Goal: Task Accomplishment & Management: Manage account settings

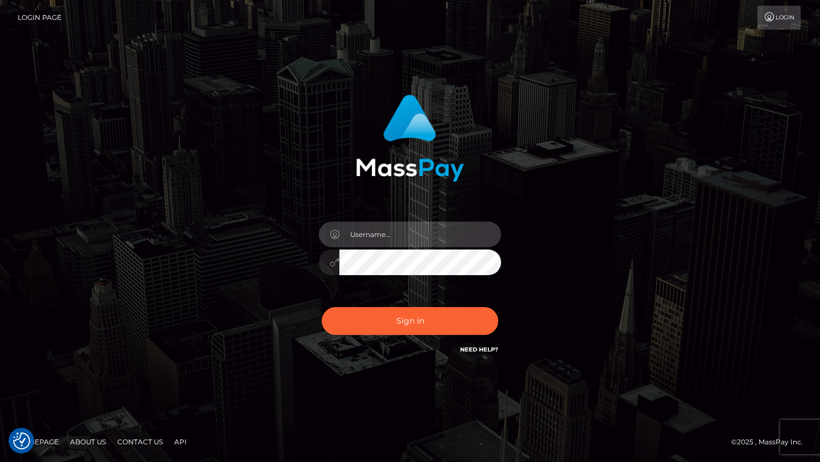
click at [456, 226] on input "text" at bounding box center [420, 235] width 162 height 26
type input "tyler.gig"
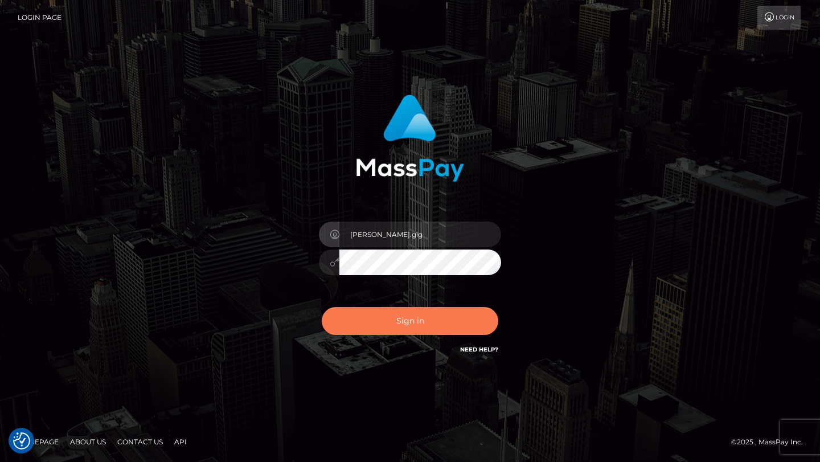
click at [392, 333] on button "Sign in" at bounding box center [410, 321] width 177 height 28
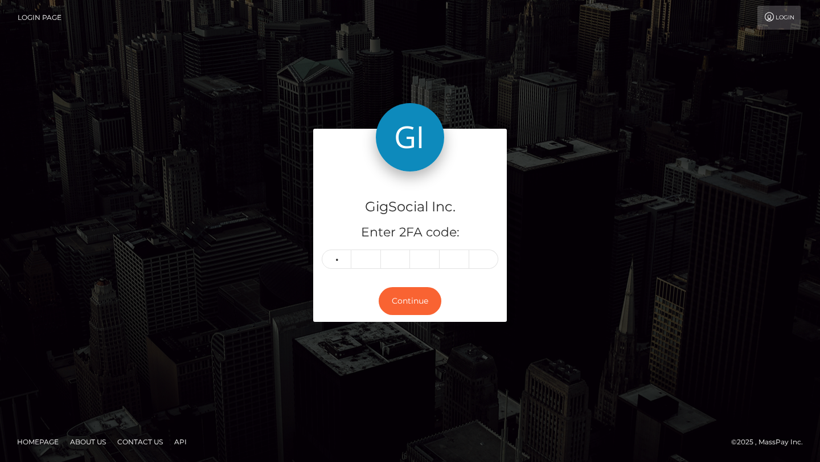
type input "4"
type input "7"
type input "9"
type input "0"
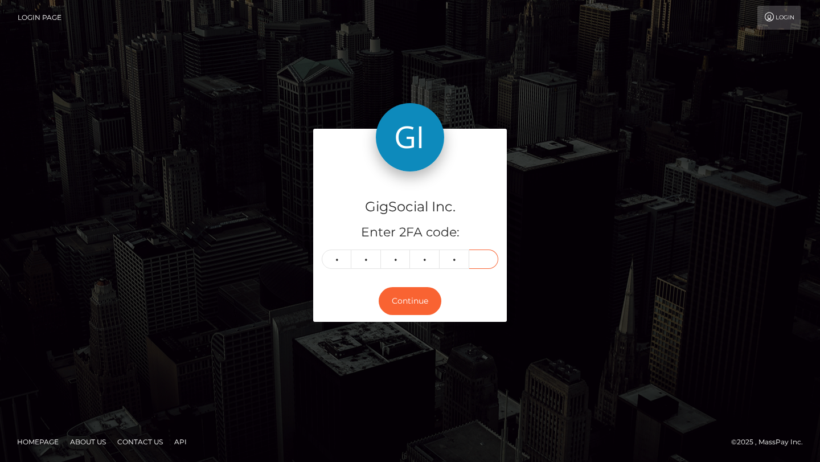
type input "4"
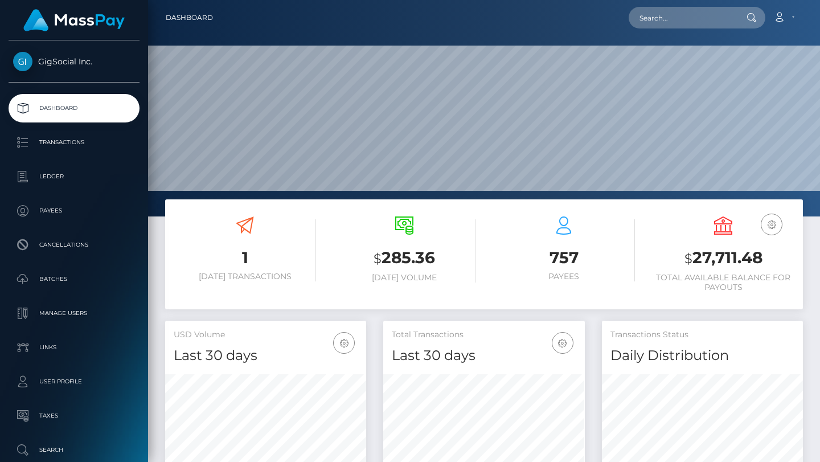
scroll to position [202, 201]
click at [699, 17] on input "text" at bounding box center [682, 18] width 107 height 22
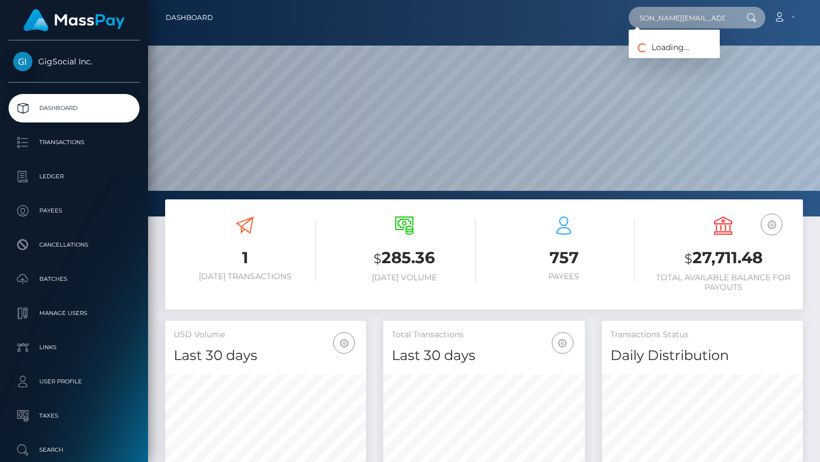
scroll to position [0, 24]
click at [703, 23] on input "tyler@evolvemgmtgroup.com" at bounding box center [682, 18] width 107 height 22
type input "[PERSON_NAME][EMAIL_ADDRESS][DOMAIN_NAME]"
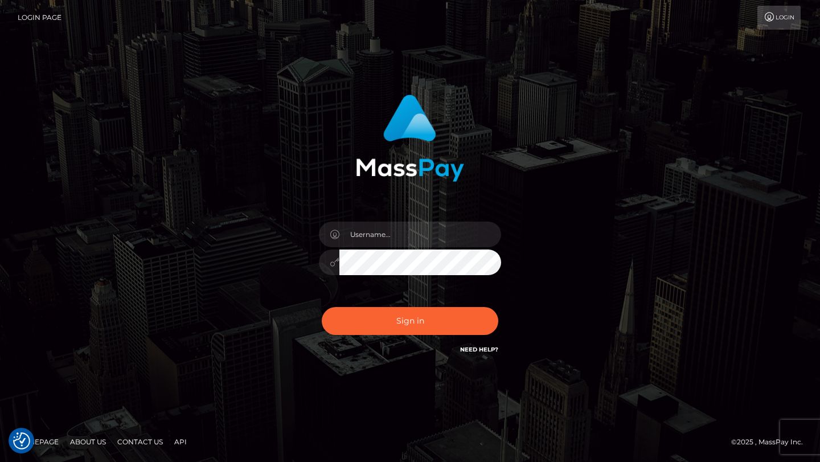
checkbox input "true"
click at [401, 236] on input "text" at bounding box center [420, 235] width 162 height 26
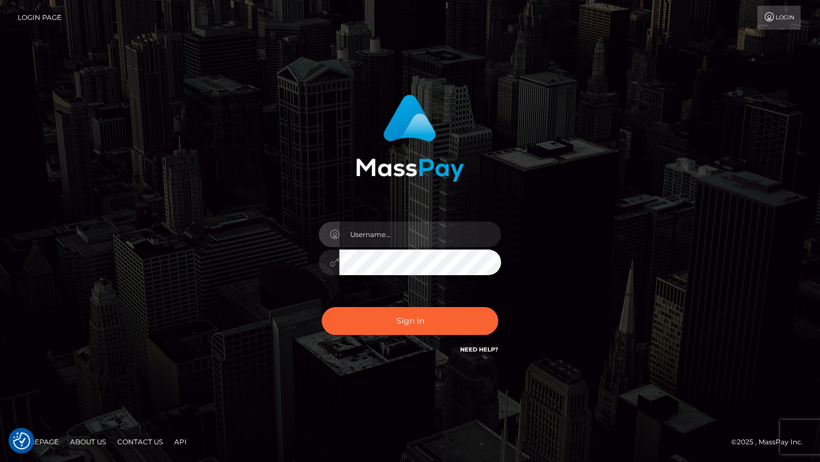
click at [571, 174] on div "Sign in" at bounding box center [409, 231] width 649 height 290
click at [27, 18] on link "Login Page" at bounding box center [40, 18] width 44 height 24
click at [416, 237] on input "text" at bounding box center [420, 235] width 162 height 26
type input "tyler@evolvemgmtgroup.com"
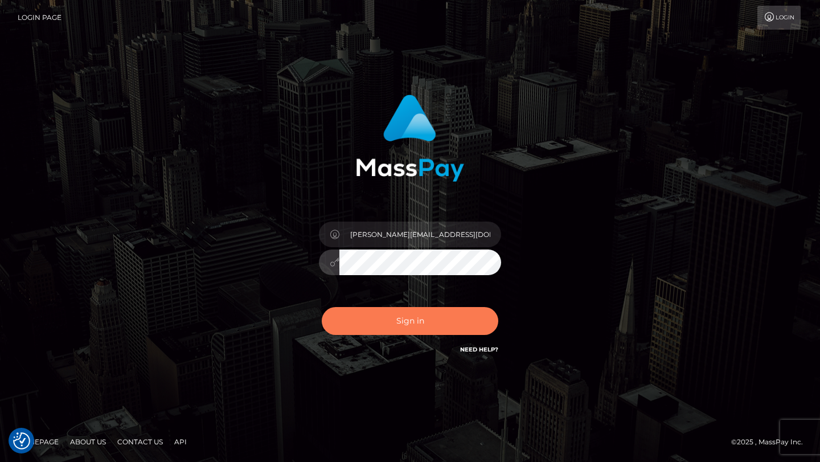
click at [364, 318] on button "Sign in" at bounding box center [410, 321] width 177 height 28
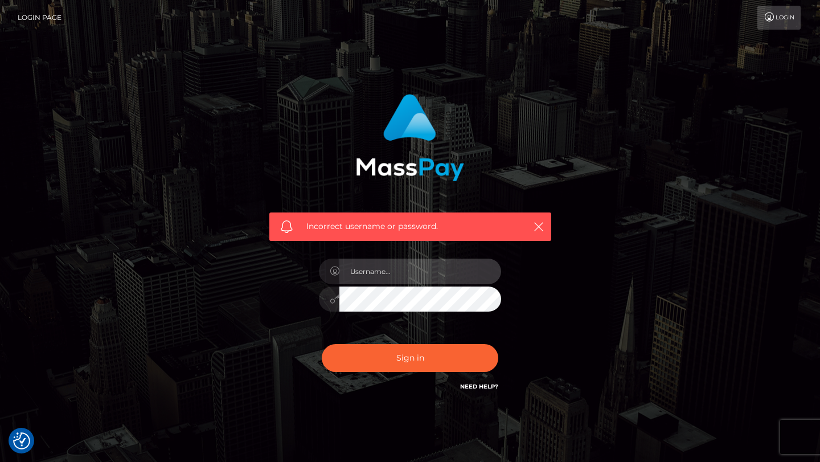
click at [393, 277] on input "text" at bounding box center [420, 272] width 162 height 26
click at [580, 216] on div "Incorrect username or password." at bounding box center [409, 248] width 649 height 327
click at [482, 389] on link "Need Help?" at bounding box center [479, 386] width 38 height 7
